Goal: Transaction & Acquisition: Book appointment/travel/reservation

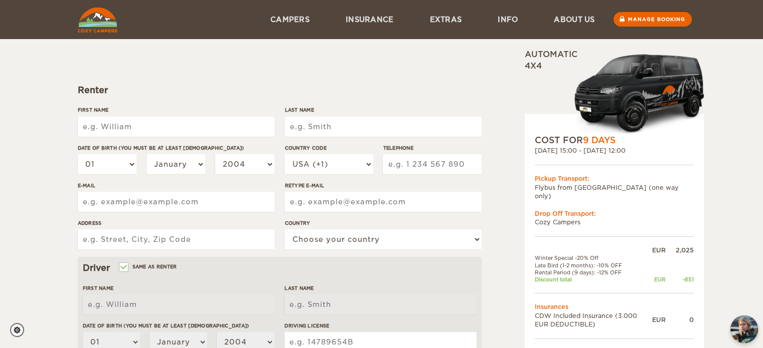
scroll to position [72, 0]
click at [138, 129] on input "First Name" at bounding box center [176, 127] width 197 height 20
type input "Abhishek"
type input "Mandwale"
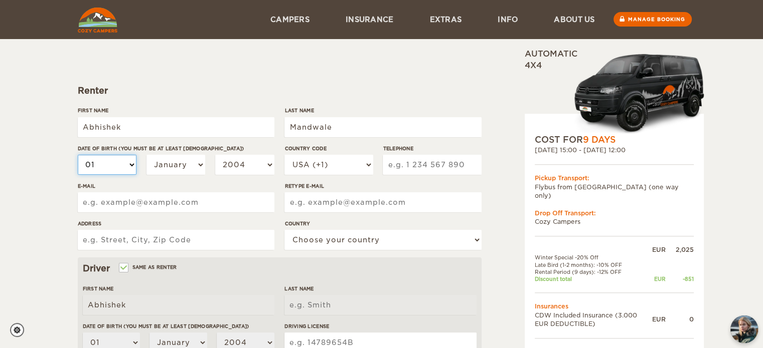
type input "Mandwale"
click at [110, 166] on select "01 02 03 04 05 06 07 08 09 10 11 12 13 14 15 16 17 18 19 20 21 22 23 24 25 26 2…" at bounding box center [107, 165] width 59 height 20
select select "29"
click at [78, 155] on select "01 02 03 04 05 06 07 08 09 10 11 12 13 14 15 16 17 18 19 20 21 22 23 24 25 26 2…" at bounding box center [107, 165] width 59 height 20
select select "29"
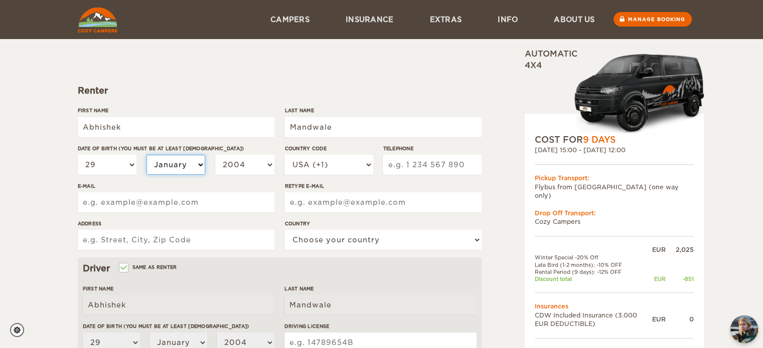
click at [172, 162] on select "January February March April May June July August September October November De…" at bounding box center [175, 165] width 59 height 20
select select "02"
click at [146, 155] on select "January February March April May June July August September October November De…" at bounding box center [175, 165] width 59 height 20
select select "02"
click at [249, 164] on select "2004 2003 2002 2001 2000 1999 1998 1997 1996 1995 1994 1993 1992 1991 1990 1989…" at bounding box center [244, 165] width 59 height 20
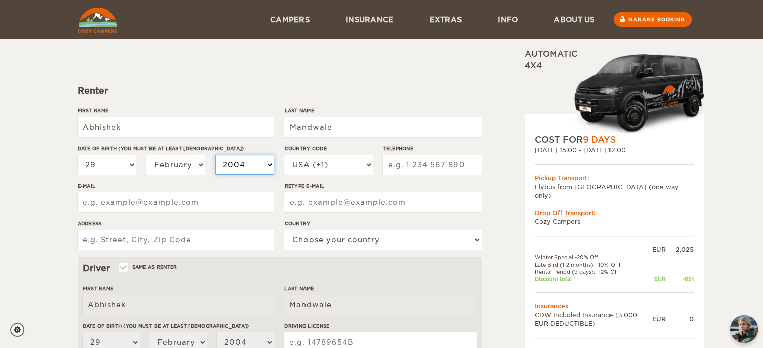
select select "1996"
click at [215, 155] on select "2004 2003 2002 2001 2000 1999 1998 1997 1996 1995 1994 1993 1992 1991 1990 1989…" at bounding box center [244, 165] width 59 height 20
select select "1996"
click at [368, 162] on select "USA (+1) UK (+44) Germany (+49) Algeria (+213) Andorra (+376) Angola (+244) Ang…" at bounding box center [328, 165] width 88 height 20
select select "91"
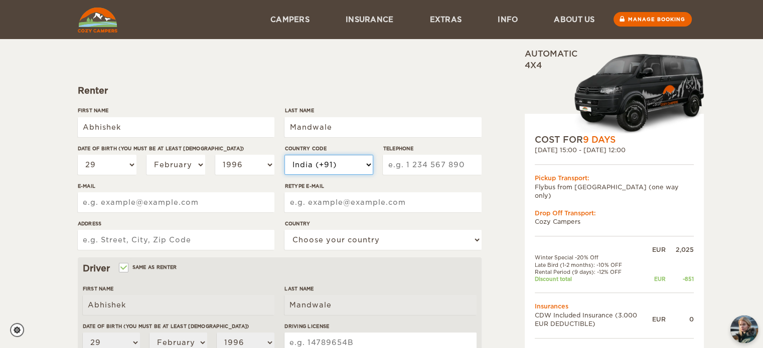
click at [284, 155] on select "USA (+1) UK (+44) Germany (+49) Algeria (+213) Andorra (+376) Angola (+244) Ang…" at bounding box center [328, 165] width 88 height 20
click at [751, 322] on img "chat-button" at bounding box center [744, 330] width 30 height 30
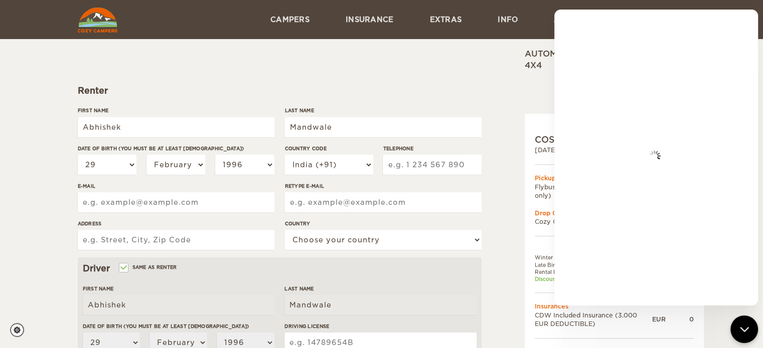
click at [410, 165] on input "Telephone" at bounding box center [432, 165] width 98 height 20
type input "9926666611"
click at [134, 205] on input "E-mail" at bounding box center [176, 203] width 197 height 20
type input "abhimandwale96@gmail.com"
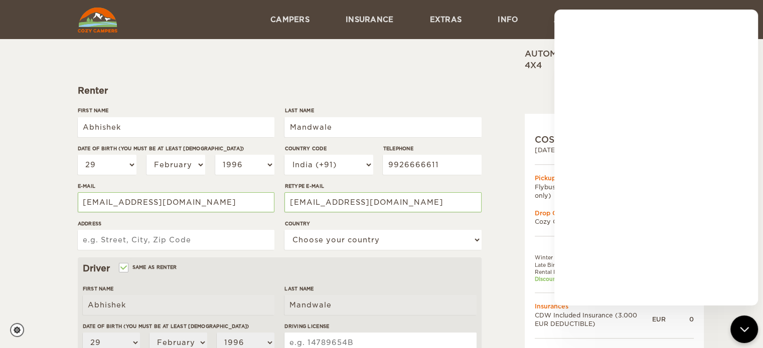
click at [117, 238] on input "Address" at bounding box center [176, 240] width 197 height 20
type input "Vemali, Vadodara"
paste input "Vemali, Vadodara"
type input "Vemali, Vadodara"
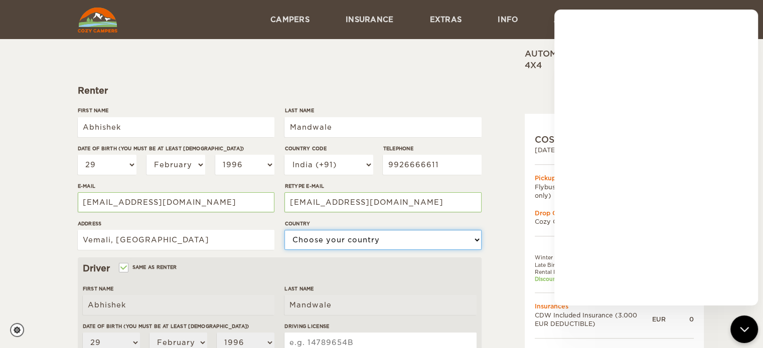
click at [394, 242] on select "Choose your country United States United Kingdom Germany Afghanistan Albania Al…" at bounding box center [382, 240] width 197 height 20
select select "94"
click at [284, 230] on select "Choose your country United States United Kingdom Germany Afghanistan Albania Al…" at bounding box center [382, 240] width 197 height 20
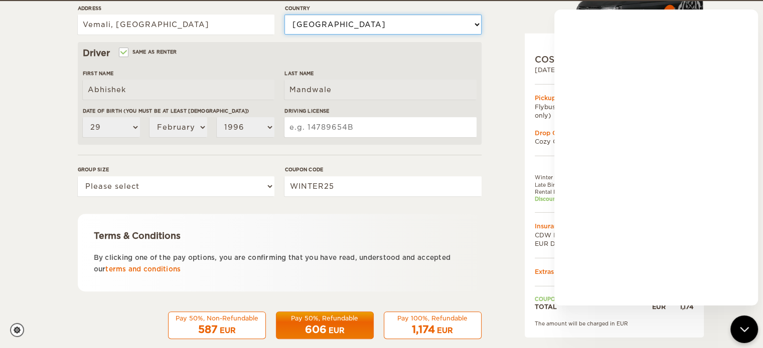
scroll to position [288, 0]
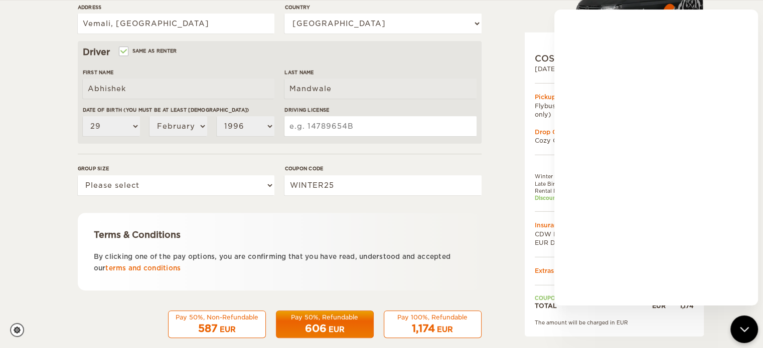
click at [331, 117] on input "Driving License" at bounding box center [380, 126] width 192 height 20
click at [253, 192] on select "Please select 1 2" at bounding box center [176, 185] width 197 height 20
click at [160, 234] on div "Terms & Conditions" at bounding box center [280, 235] width 372 height 12
click at [227, 183] on select "Please select 1 2" at bounding box center [176, 185] width 197 height 20
select select "2"
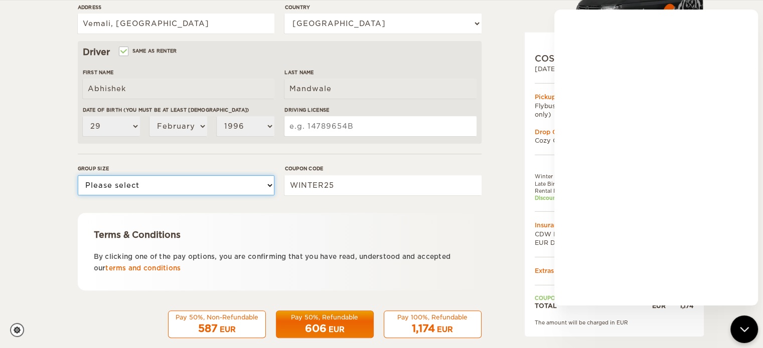
click at [78, 175] on select "Please select 1 2" at bounding box center [176, 185] width 197 height 20
click at [338, 126] on input "Driving License" at bounding box center [380, 126] width 192 height 20
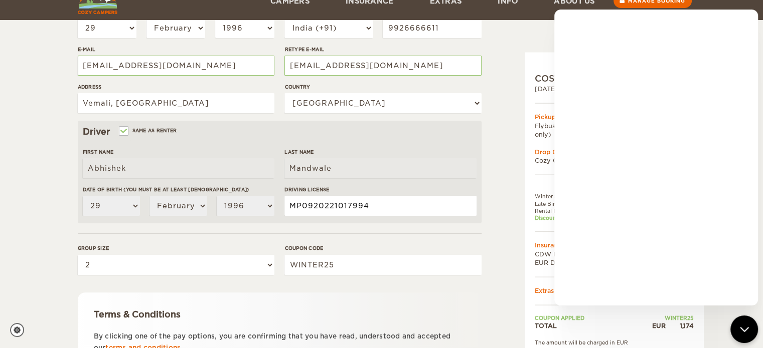
scroll to position [303, 0]
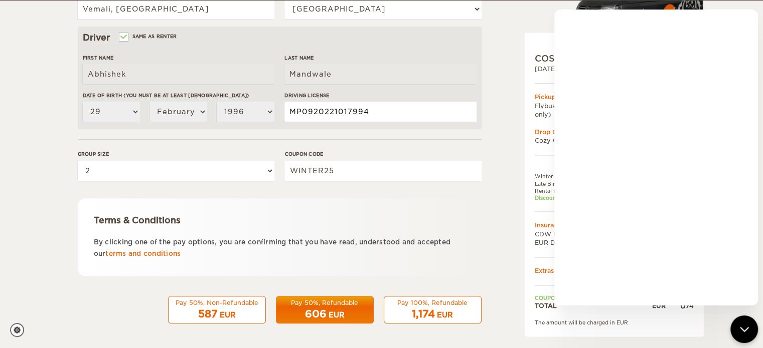
type input "MP0920221017994"
click at [323, 299] on div "Pay 50%, Refundable" at bounding box center [324, 303] width 85 height 9
click at [751, 333] on div "chat-button" at bounding box center [744, 330] width 30 height 30
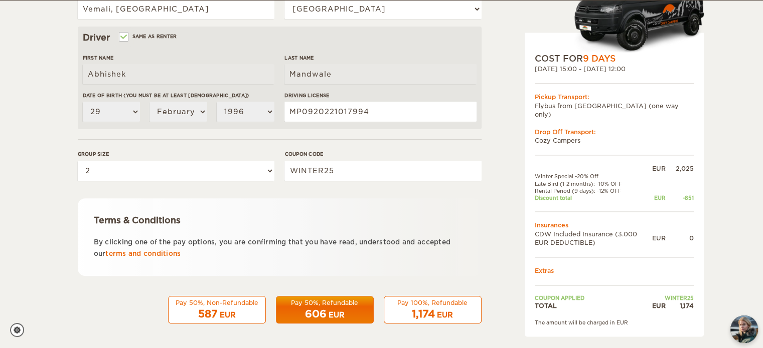
click at [326, 308] on div "606 EUR" at bounding box center [324, 314] width 85 height 15
click at [419, 312] on span "1,174" at bounding box center [423, 314] width 23 height 12
click at [751, 328] on img "chat-button" at bounding box center [744, 330] width 30 height 30
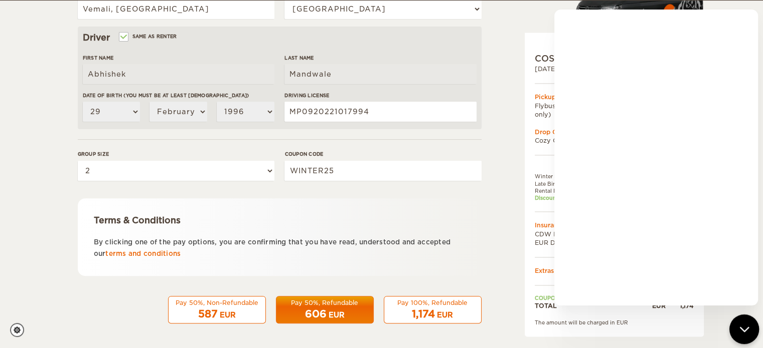
click at [745, 324] on icon "chat-button" at bounding box center [744, 329] width 13 height 13
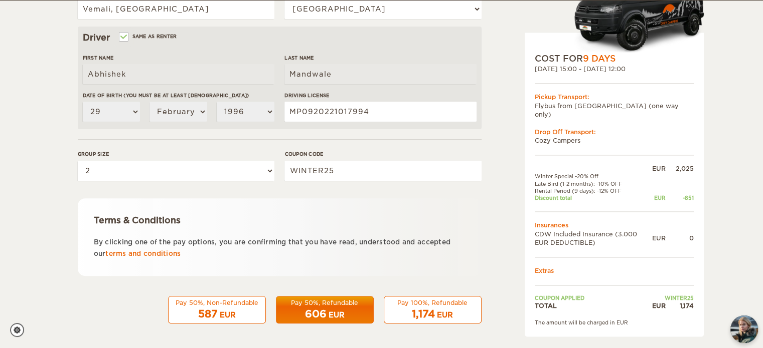
click at [340, 317] on div "EUR" at bounding box center [336, 315] width 16 height 10
click at [439, 310] on div "EUR" at bounding box center [445, 315] width 16 height 10
click at [434, 305] on div "Pay 100%, Refundable" at bounding box center [432, 303] width 85 height 9
click at [440, 308] on div "1,174 EUR" at bounding box center [432, 314] width 85 height 15
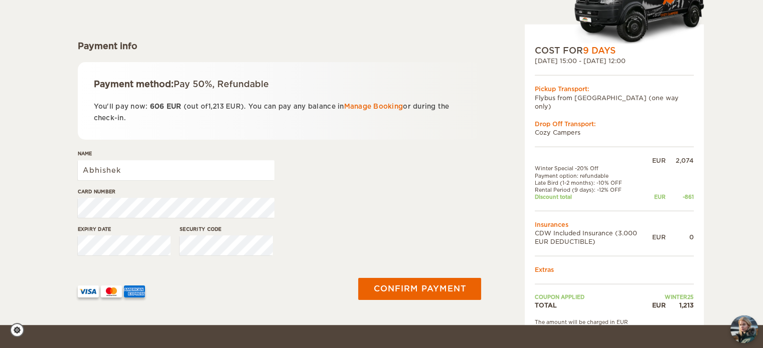
scroll to position [117, 0]
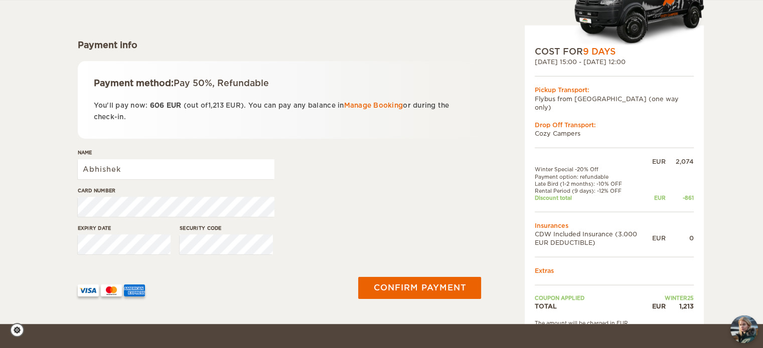
click at [322, 237] on div "Expiry date Security code" at bounding box center [280, 244] width 404 height 38
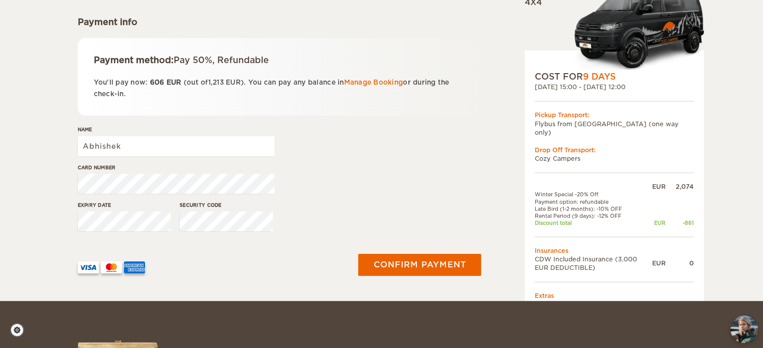
scroll to position [142, 0]
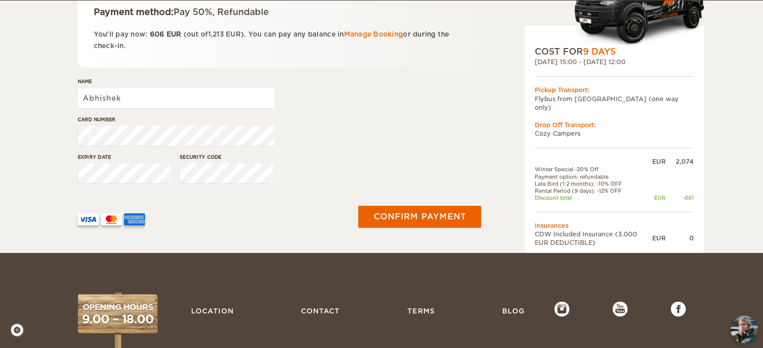
scroll to position [189, 0]
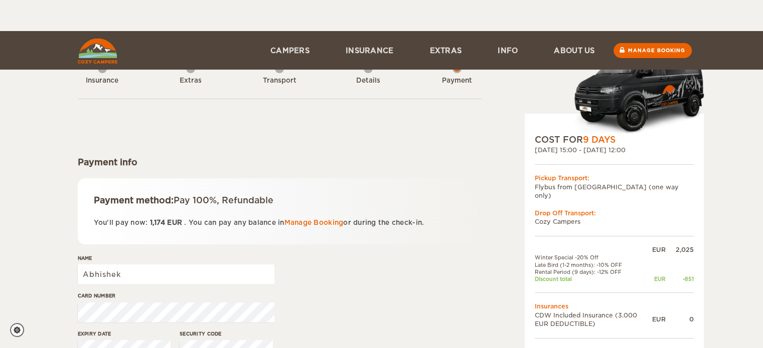
scroll to position [74, 0]
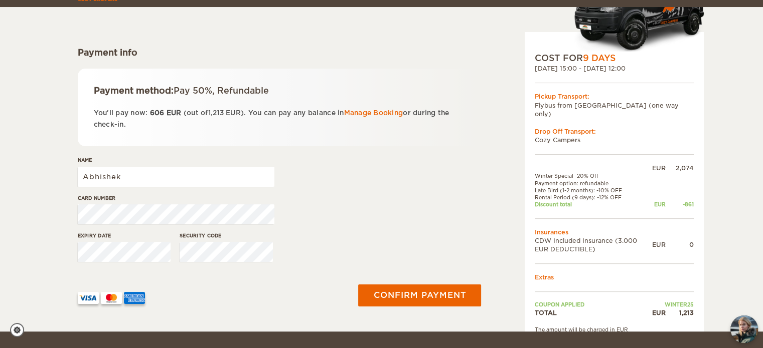
scroll to position [109, 0]
click at [750, 316] on img "chat-button" at bounding box center [744, 330] width 30 height 30
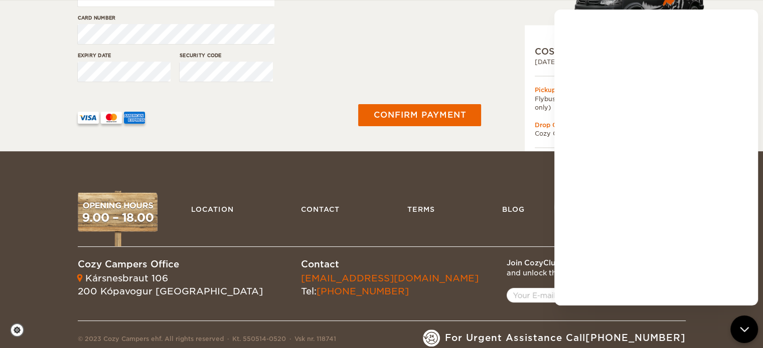
scroll to position [296, 0]
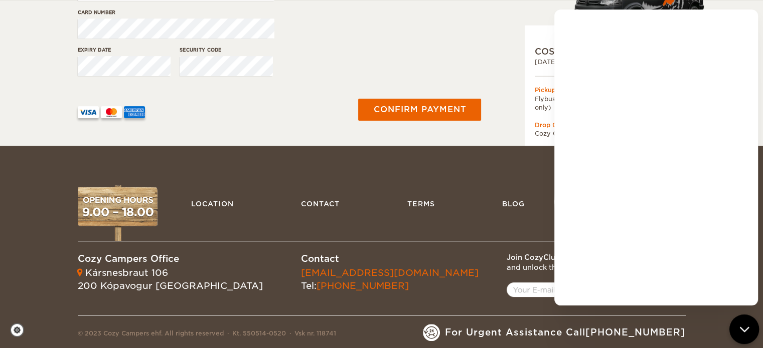
click at [740, 325] on icon "chat-button" at bounding box center [744, 329] width 13 height 13
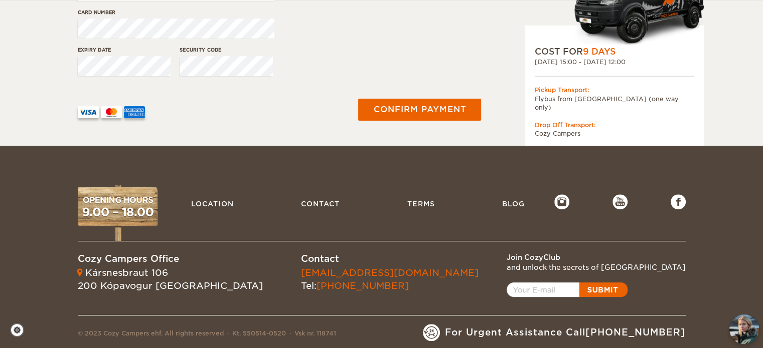
click at [743, 320] on img "chat-button" at bounding box center [744, 330] width 30 height 30
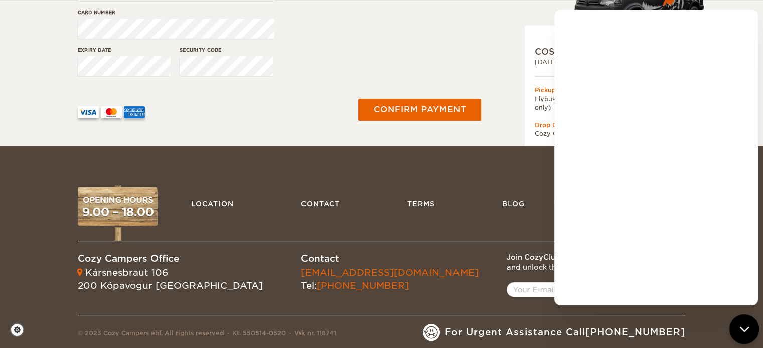
click at [743, 320] on div "chat-button" at bounding box center [744, 330] width 30 height 30
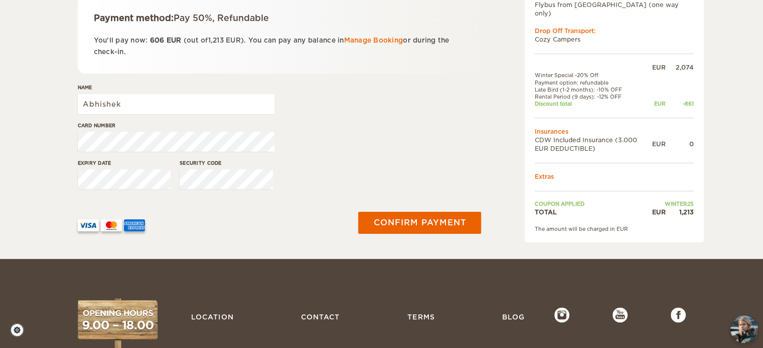
scroll to position [190, 0]
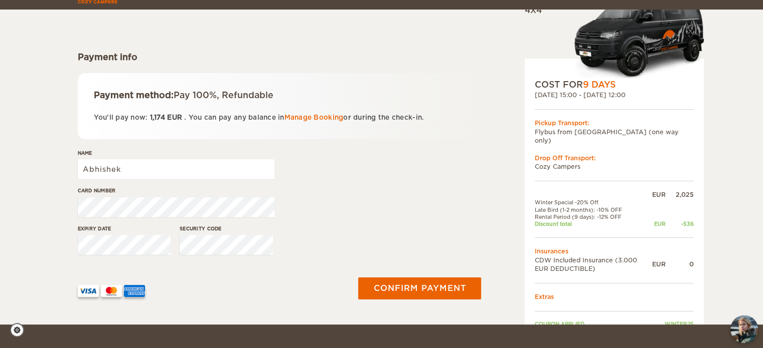
scroll to position [116, 0]
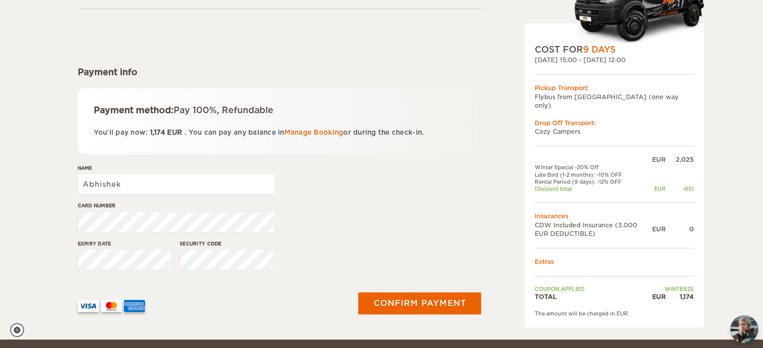
scroll to position [96, 0]
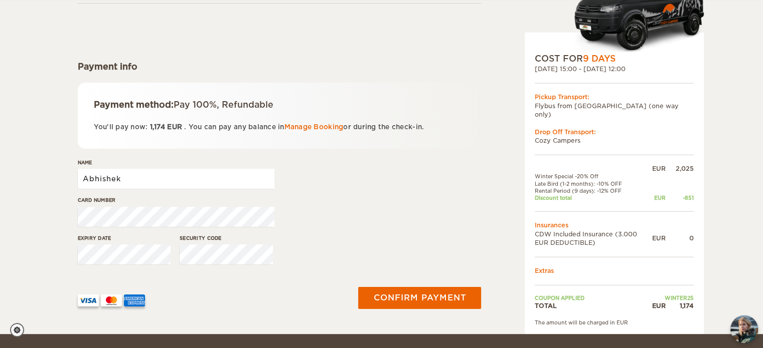
click at [137, 174] on input "Abhishek" at bounding box center [176, 179] width 197 height 20
type input "A"
type input "Divesh Kapoor"
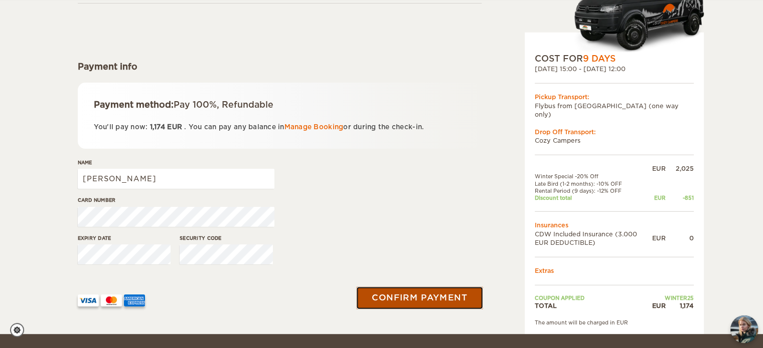
click at [415, 292] on button "Confirm payment" at bounding box center [419, 298] width 126 height 23
